Goal: Find specific page/section: Find specific page/section

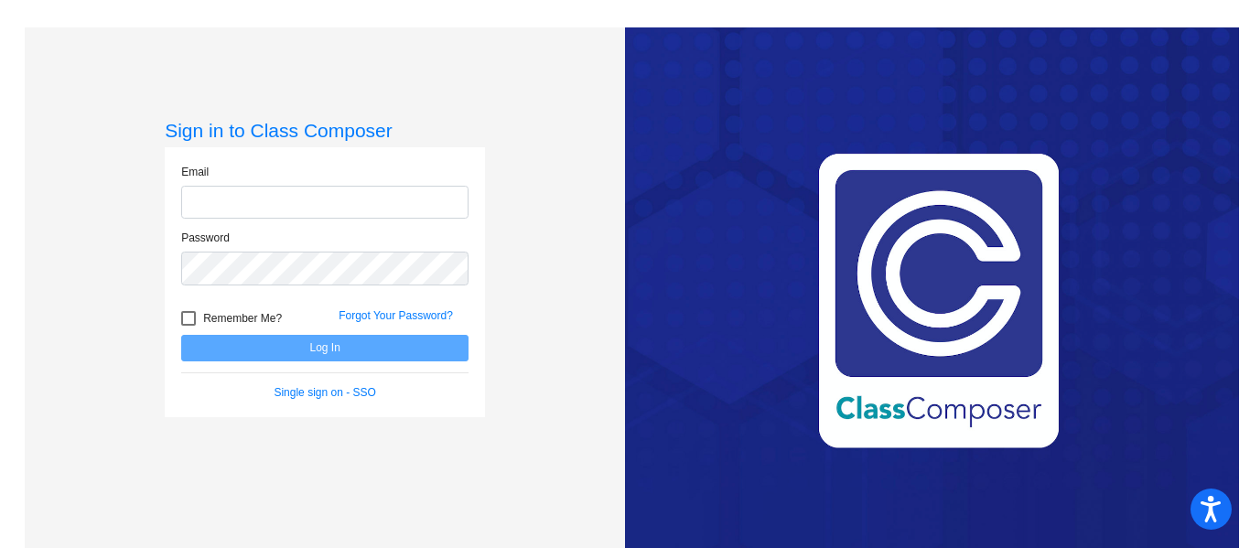
type input "[EMAIL_ADDRESS][DOMAIN_NAME]"
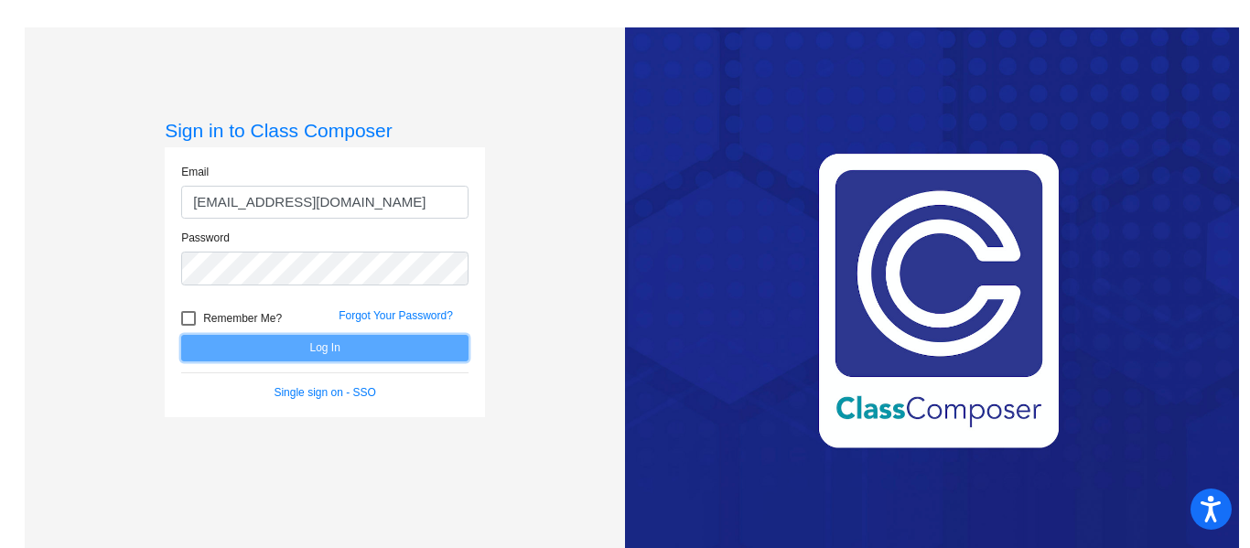
click at [300, 355] on button "Log In" at bounding box center [324, 348] width 287 height 27
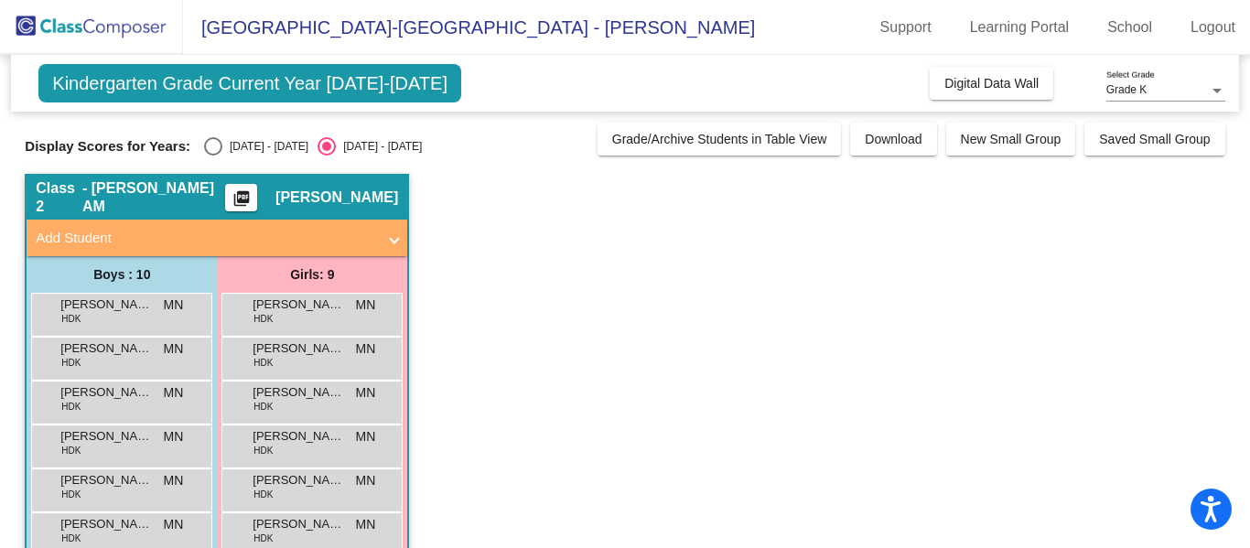
click at [434, 196] on app-classroom "Class 2 - [PERSON_NAME] AM picture_as_pdf [PERSON_NAME] Add Student First Name …" at bounding box center [625, 468] width 1200 height 588
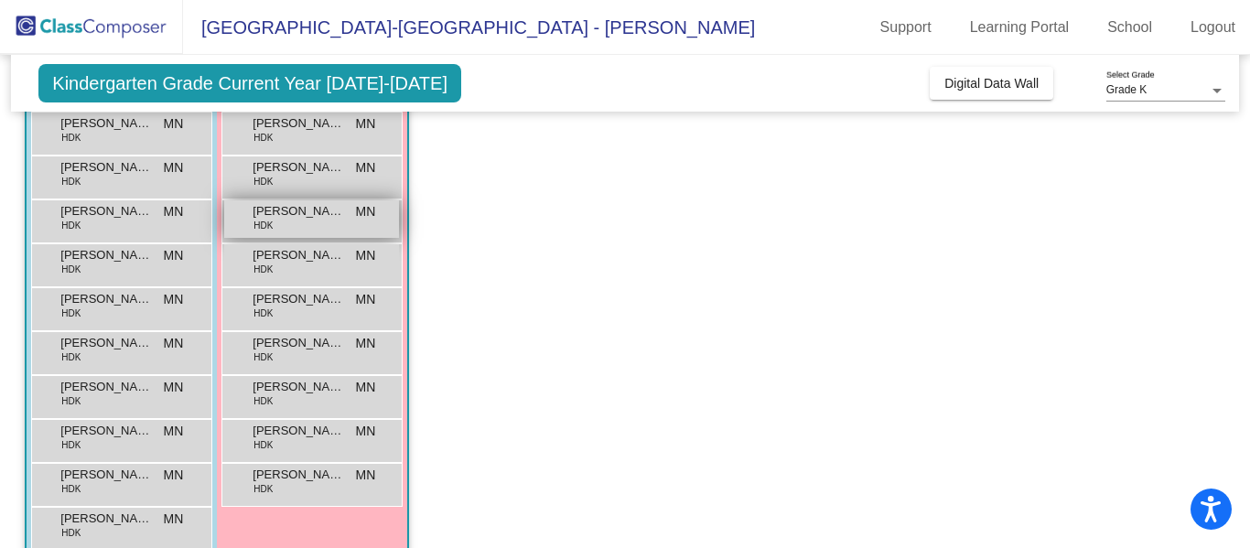
scroll to position [184, 0]
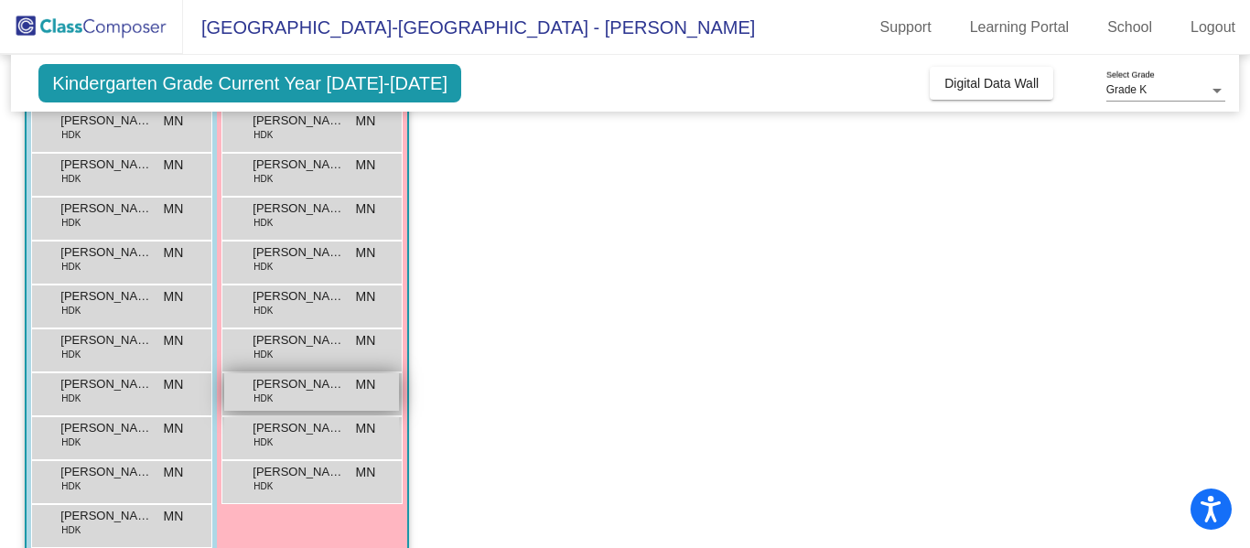
click at [311, 379] on span "[PERSON_NAME]" at bounding box center [299, 384] width 92 height 18
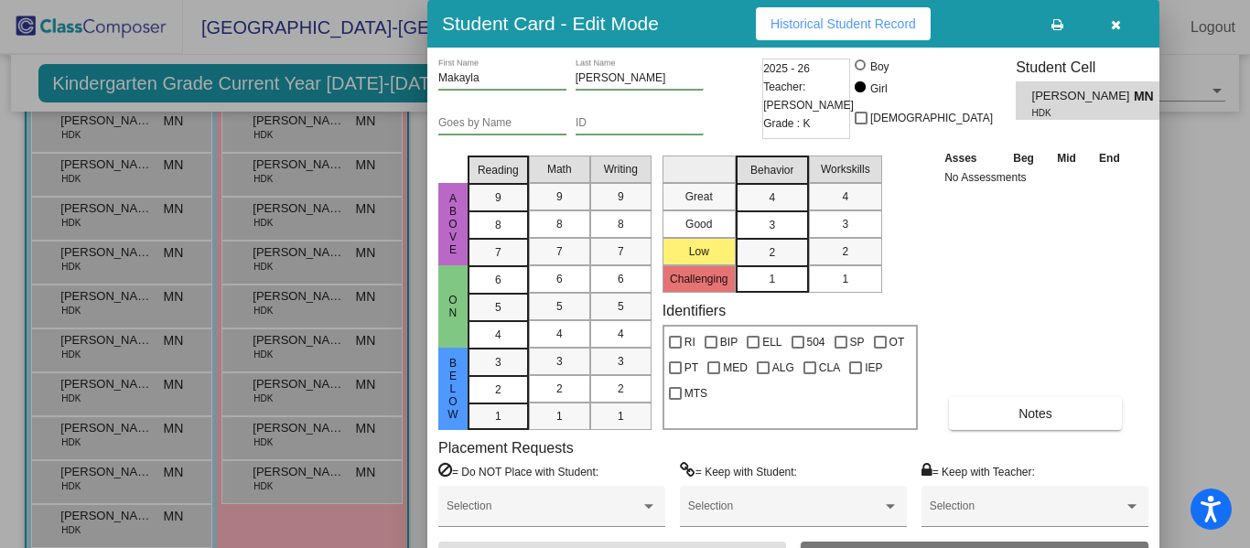
click at [1119, 30] on icon "button" at bounding box center [1116, 24] width 10 height 13
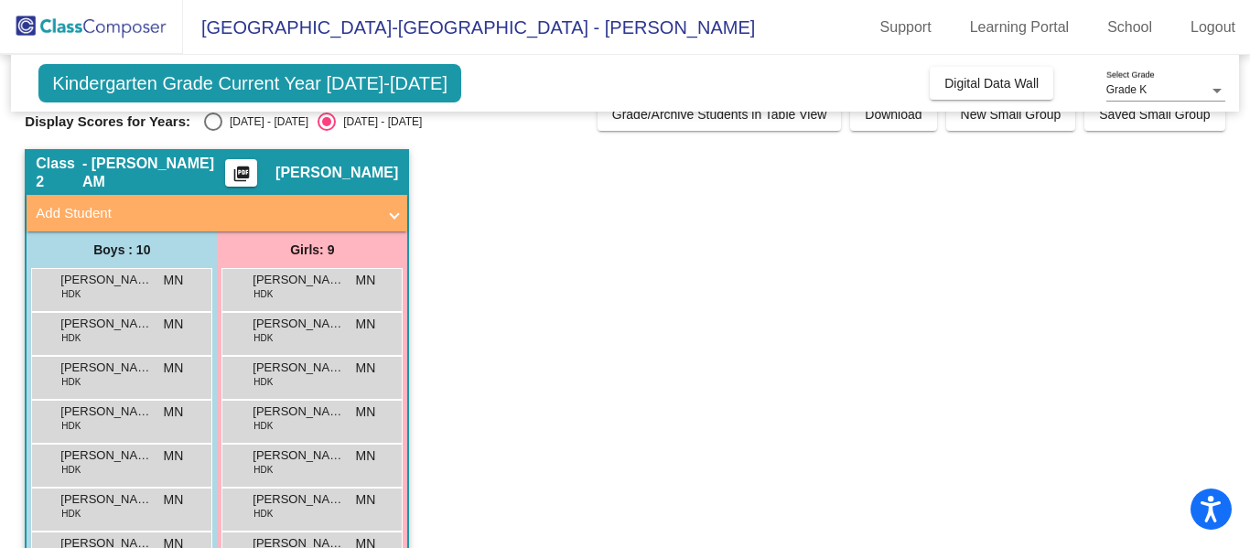
scroll to position [0, 0]
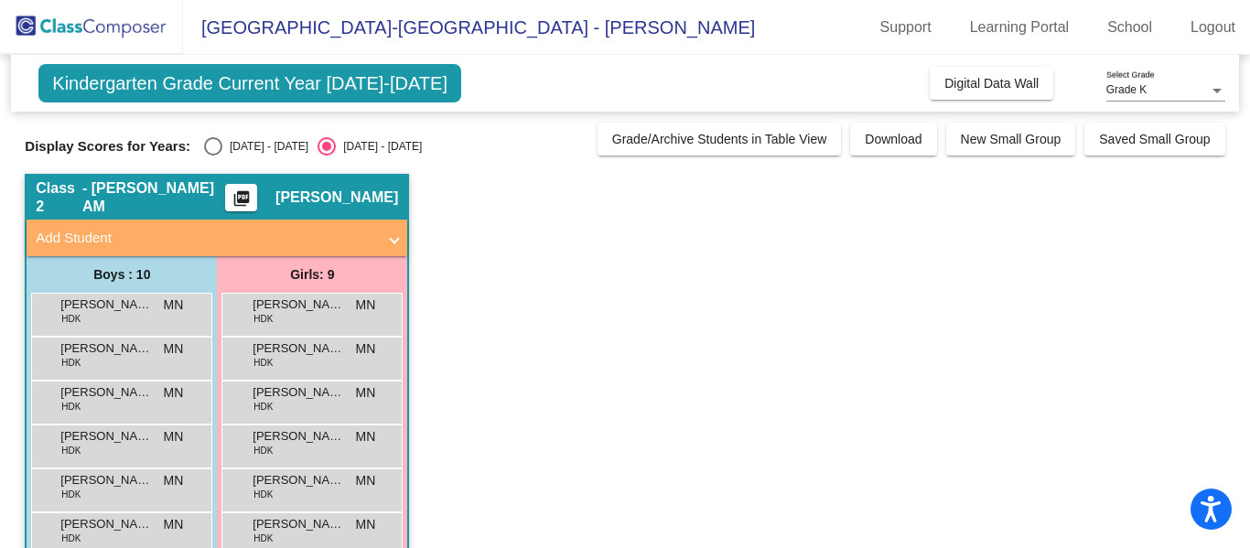
click at [204, 144] on div "Select an option" at bounding box center [213, 146] width 18 height 18
click at [212, 156] on input "[DATE] - [DATE]" at bounding box center [212, 156] width 1 height 1
radio input "true"
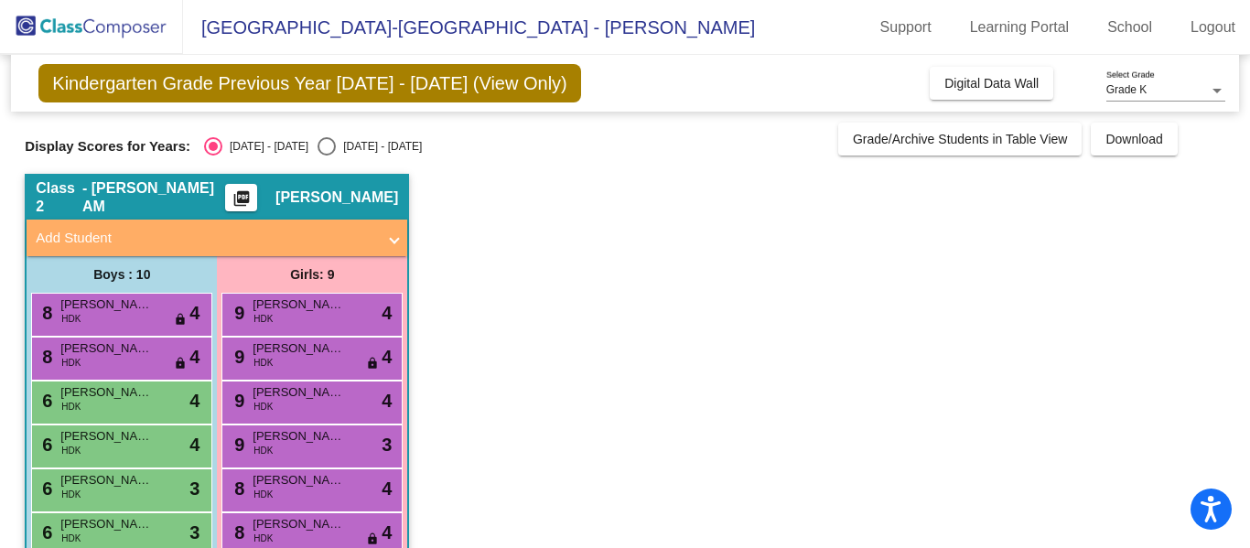
click at [318, 147] on div "Select an option" at bounding box center [327, 146] width 18 height 18
click at [326, 156] on input "[DATE] - [DATE]" at bounding box center [326, 156] width 1 height 1
radio input "true"
